Goal: Information Seeking & Learning: Check status

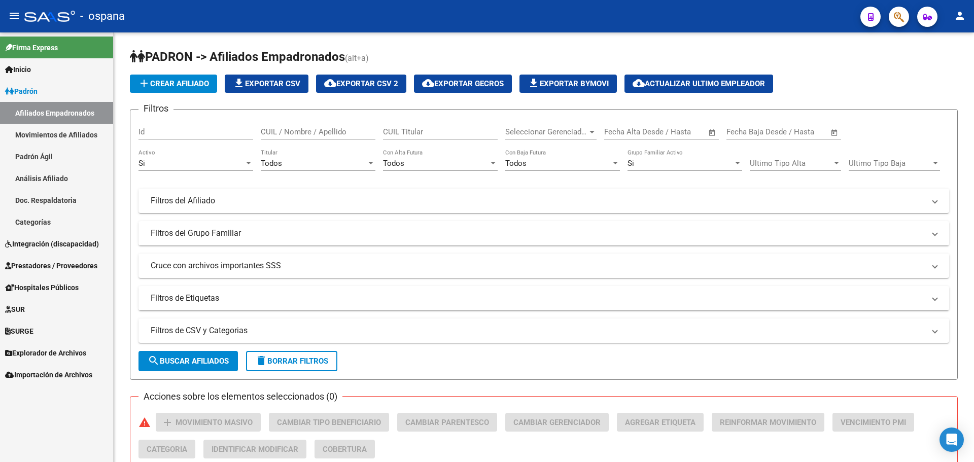
click at [897, 15] on icon "button" at bounding box center [899, 17] width 10 height 12
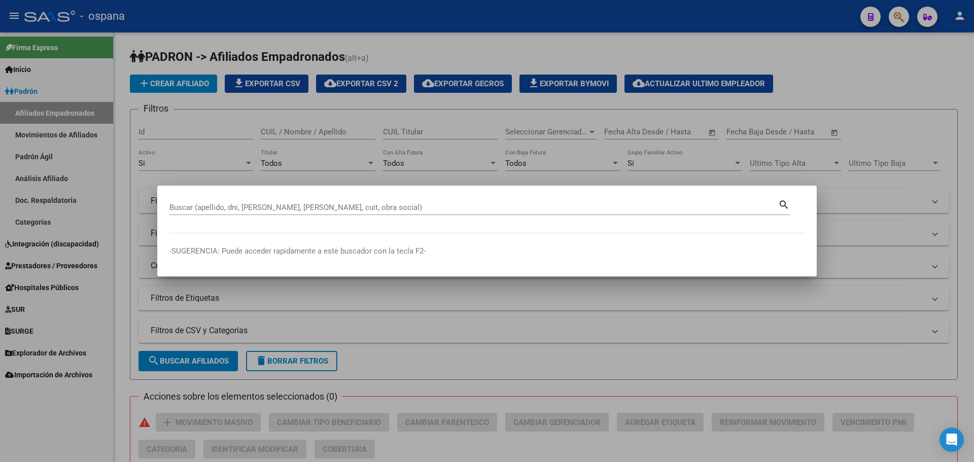
click at [318, 199] on div "Buscar (apellido, dni, [PERSON_NAME], nro traspaso, cuit, obra social) search" at bounding box center [479, 206] width 620 height 17
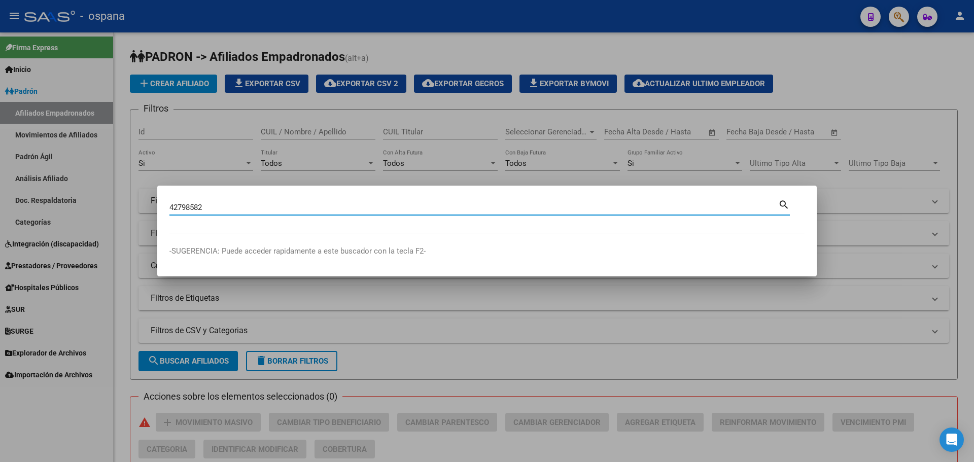
type input "42798582"
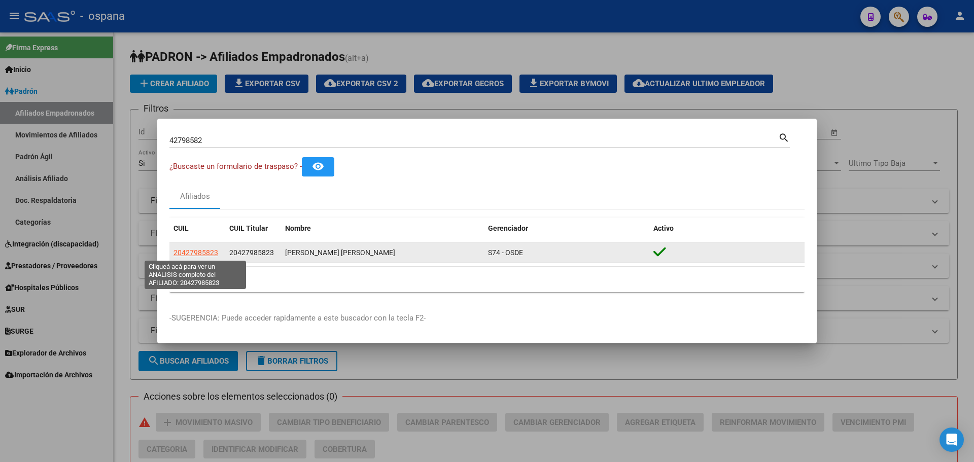
click at [198, 251] on span "20427985823" at bounding box center [196, 253] width 45 height 8
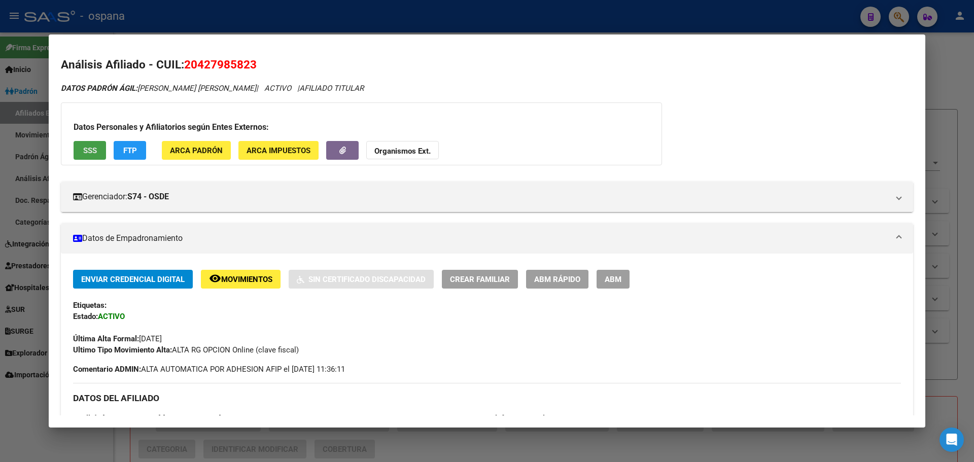
click at [95, 148] on span "SSS" at bounding box center [90, 150] width 14 height 9
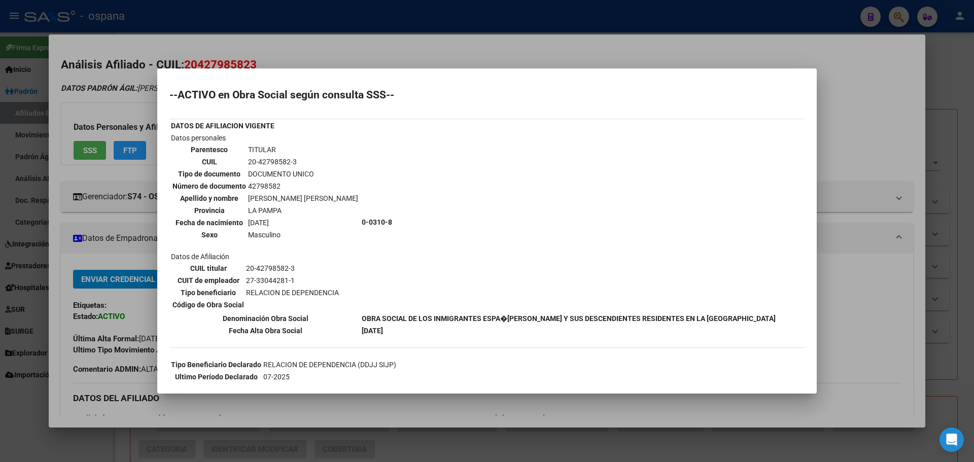
click at [119, 112] on div at bounding box center [487, 231] width 974 height 462
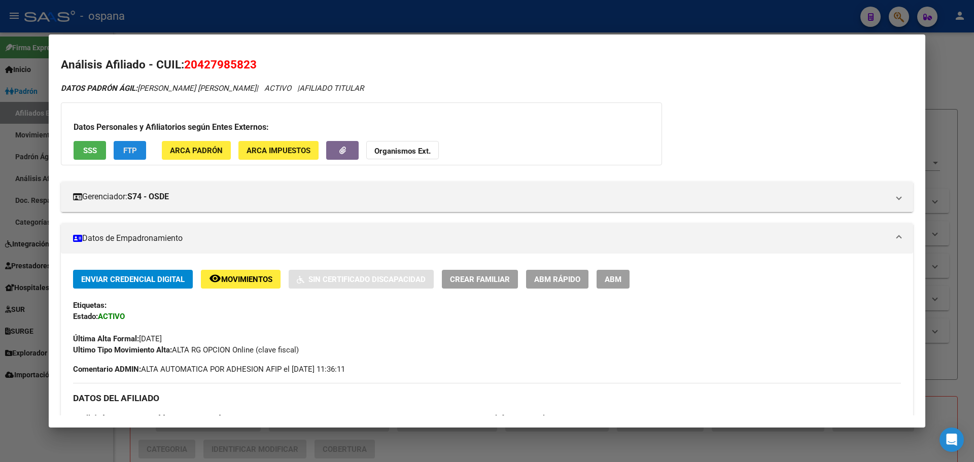
click at [127, 151] on span "FTP" at bounding box center [130, 150] width 14 height 9
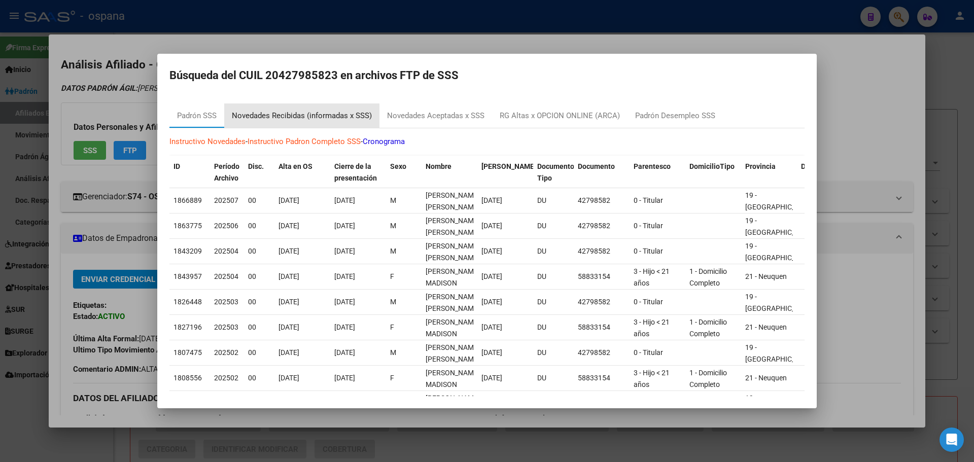
click at [323, 116] on div "Novedades Recibidas (informadas x SSS)" at bounding box center [302, 116] width 140 height 12
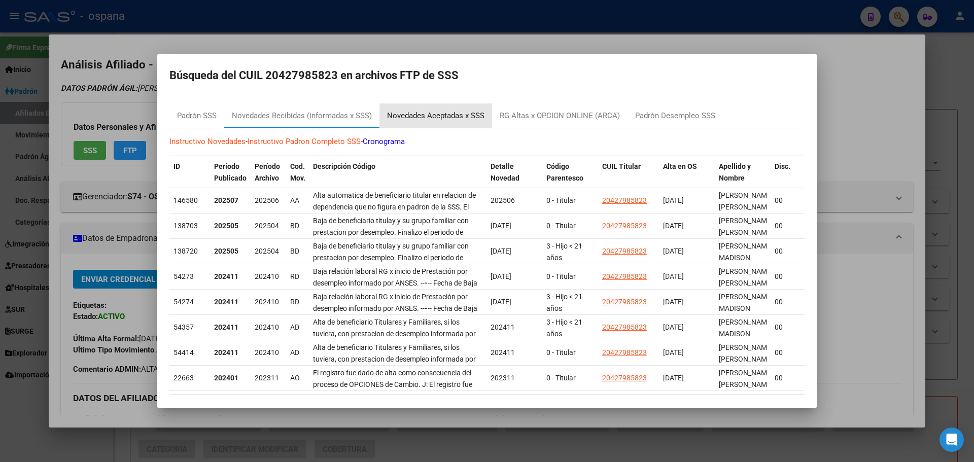
click at [419, 114] on div "Novedades Aceptadas x SSS" at bounding box center [435, 116] width 97 height 12
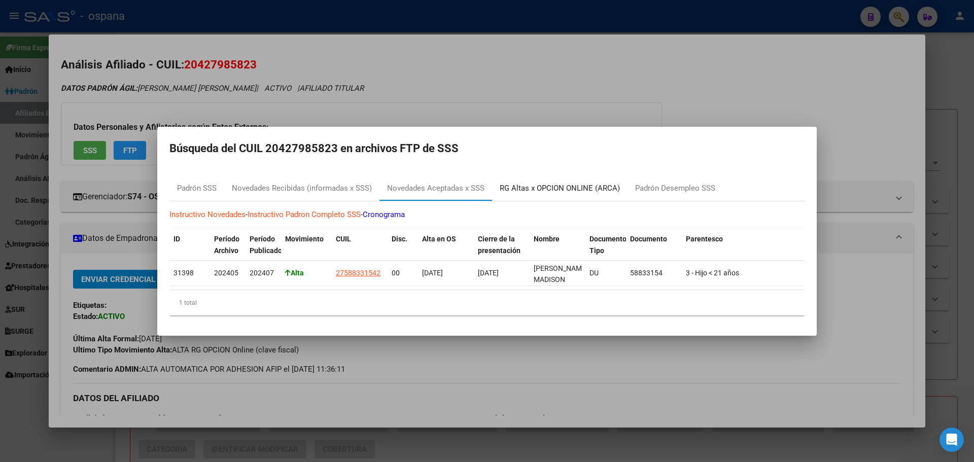
click at [543, 189] on div "RG Altas x OPCION ONLINE (ARCA)" at bounding box center [560, 189] width 120 height 12
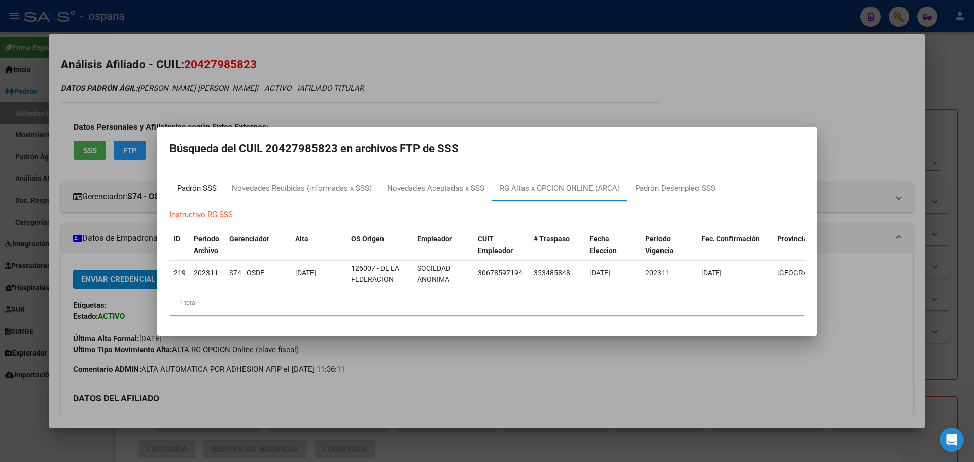
click at [209, 187] on div "Padrón SSS" at bounding box center [197, 189] width 40 height 12
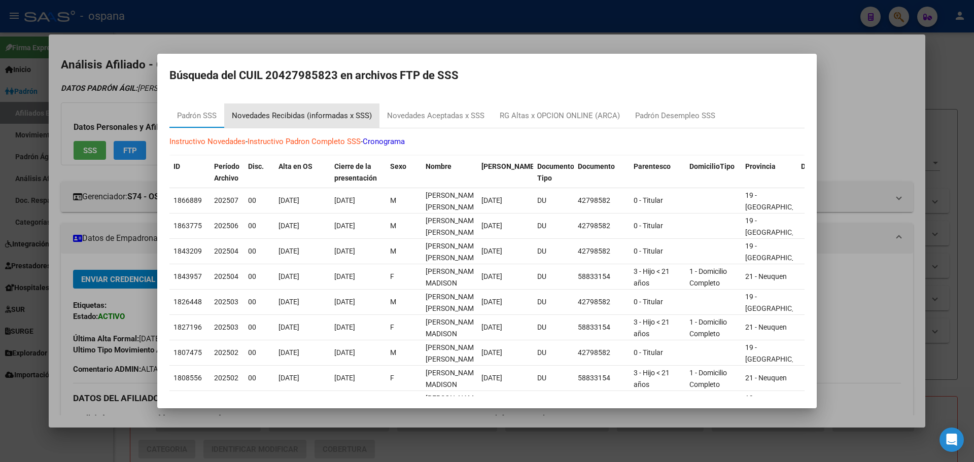
click at [313, 123] on div "Novedades Recibidas (informadas x SSS)" at bounding box center [301, 115] width 155 height 24
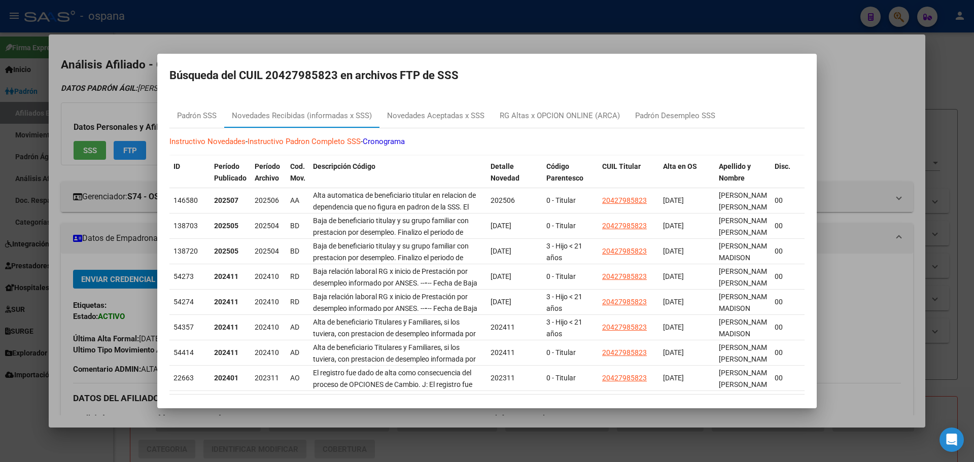
click at [479, 45] on div at bounding box center [487, 231] width 974 height 462
